Goal: Information Seeking & Learning: Learn about a topic

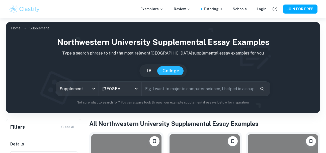
scroll to position [94, 0]
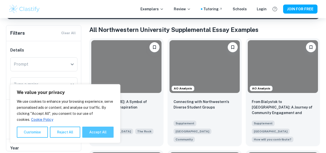
click at [111, 132] on button "Accept All" at bounding box center [97, 131] width 31 height 11
checkbox input "true"
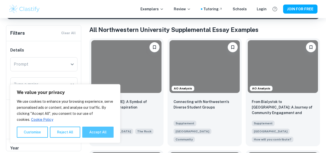
checkbox input "true"
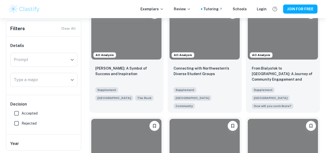
scroll to position [130, 0]
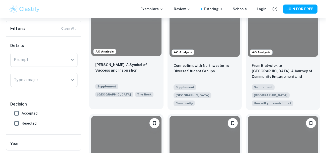
click at [143, 46] on div at bounding box center [126, 29] width 70 height 53
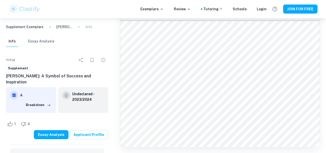
scroll to position [444, 0]
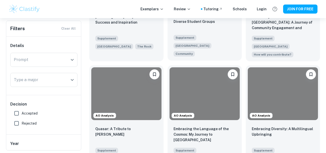
scroll to position [204, 0]
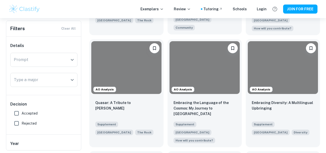
click at [213, 61] on div at bounding box center [204, 67] width 70 height 53
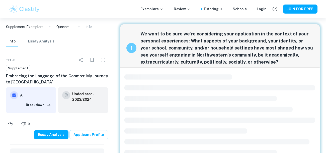
scroll to position [15, 0]
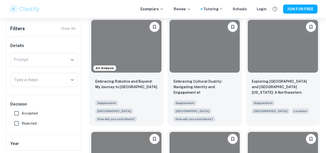
scroll to position [338, 0]
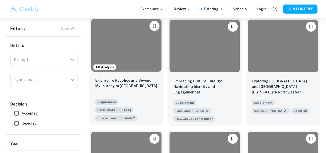
click at [108, 58] on div at bounding box center [126, 45] width 70 height 53
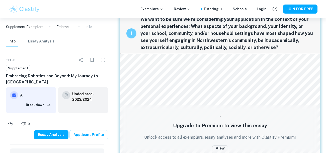
scroll to position [17, 0]
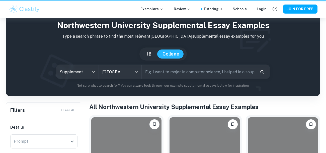
scroll to position [342, 0]
